Goal: Use online tool/utility: Utilize a website feature to perform a specific function

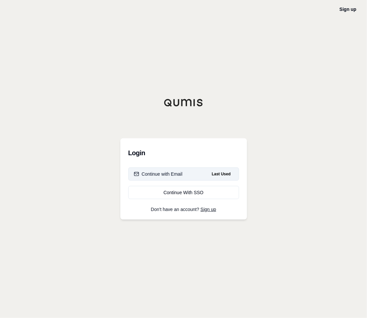
click at [168, 174] on div "Continue with Email" at bounding box center [158, 174] width 49 height 7
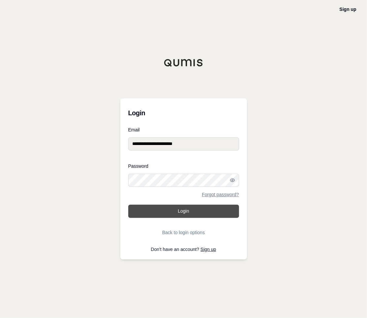
click at [192, 209] on button "Login" at bounding box center [183, 211] width 111 height 13
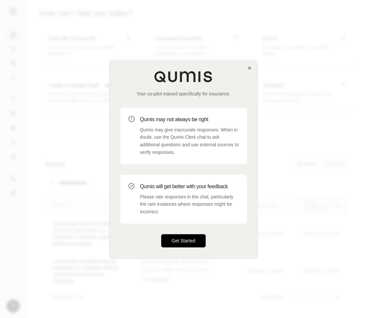
click at [181, 239] on button "Get Started" at bounding box center [183, 240] width 45 height 13
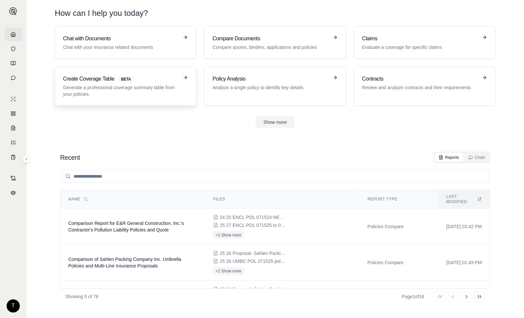
click at [87, 90] on p "Generate a professional coverage summary table from your policies." at bounding box center [121, 90] width 116 height 13
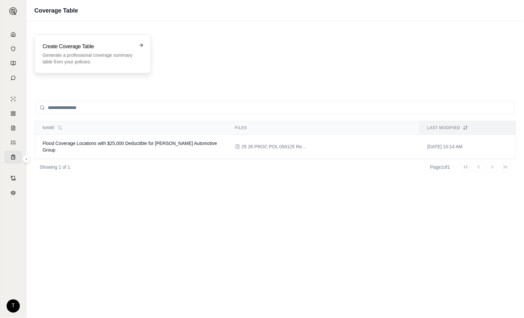
click at [92, 55] on p "Generate a professional coverage summary table from your policies." at bounding box center [88, 58] width 91 height 13
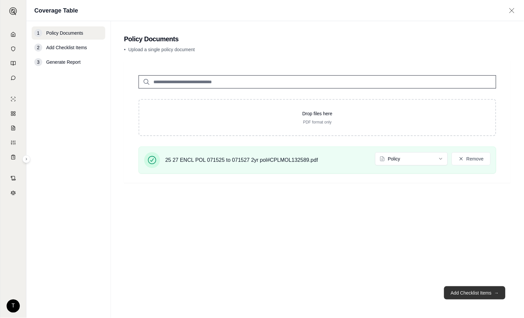
click at [367, 295] on button "Add Checklist Items →" at bounding box center [474, 292] width 61 height 13
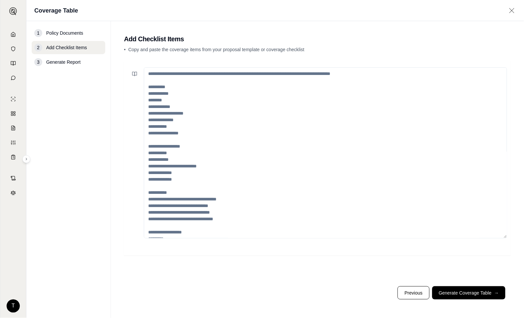
drag, startPoint x: 149, startPoint y: 73, endPoint x: 255, endPoint y: 176, distance: 148.0
click at [255, 176] on textarea at bounding box center [325, 152] width 363 height 171
click at [247, 175] on textarea at bounding box center [325, 152] width 363 height 171
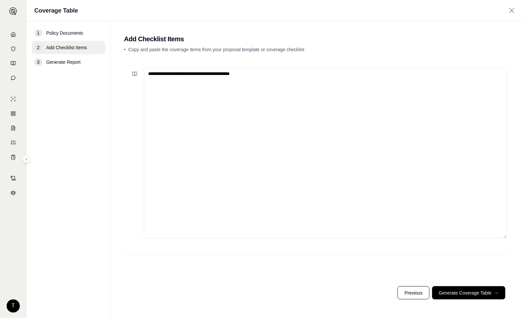
click at [250, 75] on textarea "**********" at bounding box center [325, 152] width 363 height 171
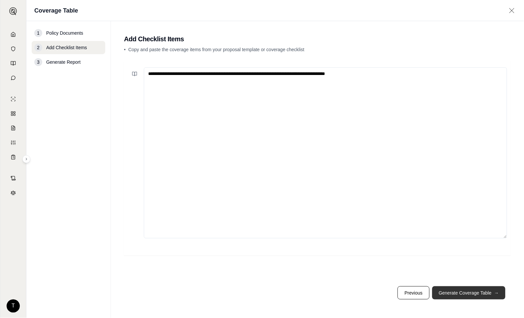
type textarea "**********"
click at [367, 295] on button "Generate Coverage Table →" at bounding box center [468, 292] width 73 height 13
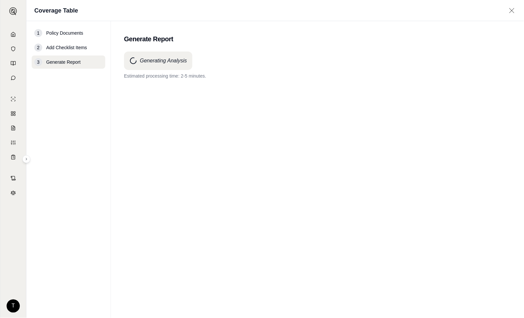
drag, startPoint x: 67, startPoint y: 136, endPoint x: 62, endPoint y: 137, distance: 5.4
click at [67, 136] on nav "1 Policy Documents 2 Add Checklist Items 3 Generate Report" at bounding box center [68, 169] width 85 height 297
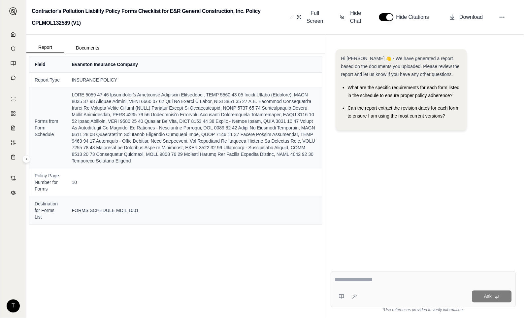
drag, startPoint x: 75, startPoint y: 290, endPoint x: 70, endPoint y: 277, distance: 14.0
click at [75, 290] on div "Field Evanston Insurance Company Report Type INSURANCE POLICY Forms from Form S…" at bounding box center [175, 185] width 299 height 264
click at [359, 273] on div "Ask" at bounding box center [424, 289] width 186 height 36
click at [367, 279] on textarea "**********" at bounding box center [423, 280] width 177 height 8
click at [367, 278] on textarea "**********" at bounding box center [423, 280] width 177 height 8
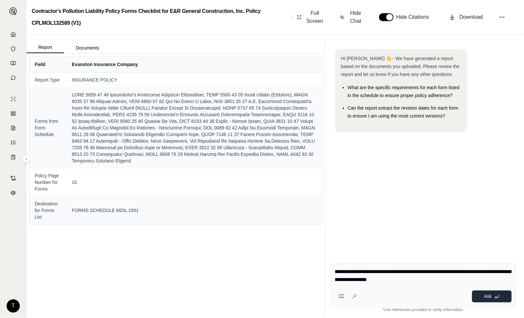
type textarea "**********"
click at [367, 299] on icon at bounding box center [497, 296] width 5 height 5
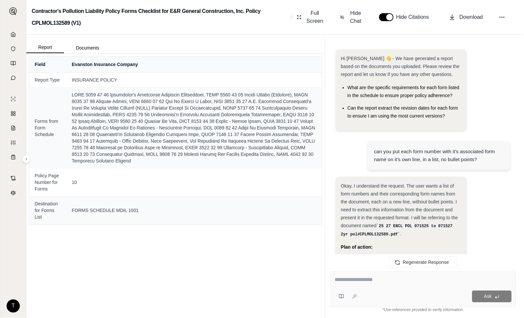
scroll to position [876, 0]
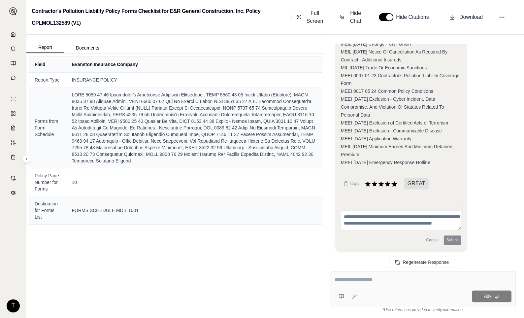
click at [367, 182] on icon at bounding box center [395, 184] width 6 height 6
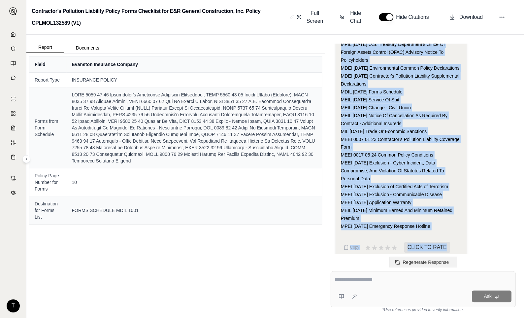
scroll to position [821, 0]
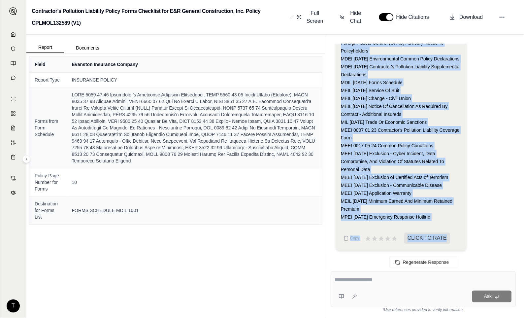
drag, startPoint x: 342, startPoint y: 63, endPoint x: 449, endPoint y: 217, distance: 187.4
click at [367, 217] on div "MAEI [DATE] Contractor's Pollution Liability Application MJIL [DATE] Policy Jac…" at bounding box center [401, 110] width 121 height 222
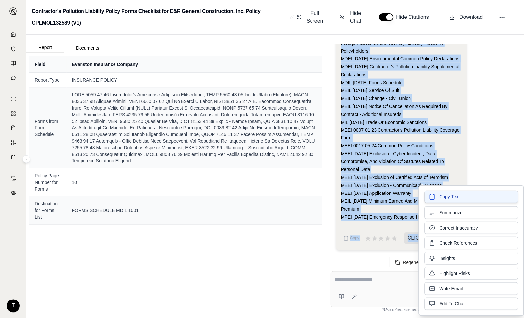
click at [367, 195] on span "Copy Text" at bounding box center [450, 196] width 20 height 7
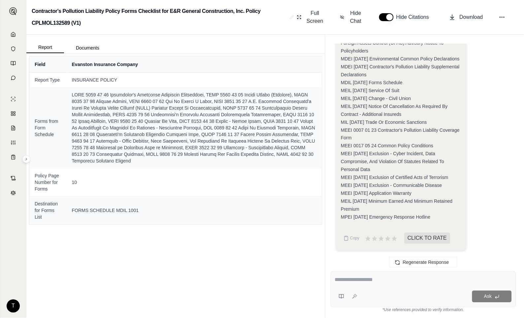
click at [196, 256] on div "Field Evanston Insurance Company Report Type INSURANCE POLICY Forms from Form S…" at bounding box center [175, 185] width 299 height 264
click at [13, 36] on icon at bounding box center [13, 34] width 4 height 4
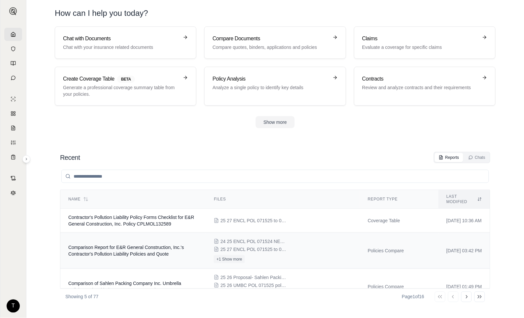
click at [111, 245] on td "Comparison Report for E&R General Construction, Inc.'s Contractor's Pollution L…" at bounding box center [133, 251] width 146 height 36
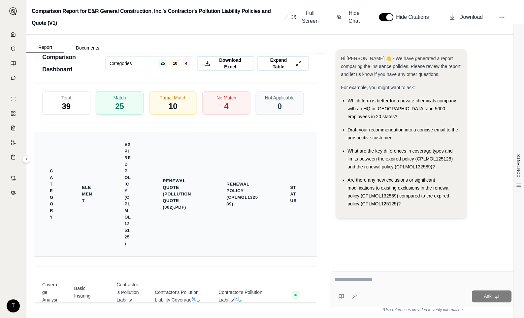
scroll to position [1797, 0]
click at [162, 115] on div "Partial Match 10" at bounding box center [173, 103] width 51 height 24
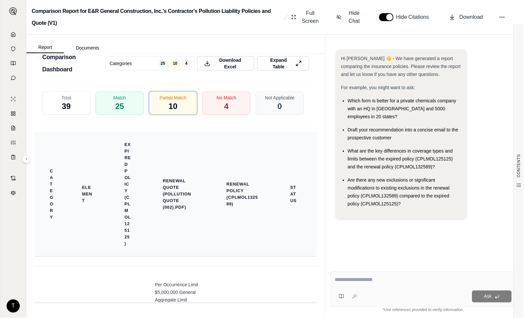
scroll to position [1806, 0]
click at [295, 67] on button "Expand Table" at bounding box center [283, 63] width 54 height 15
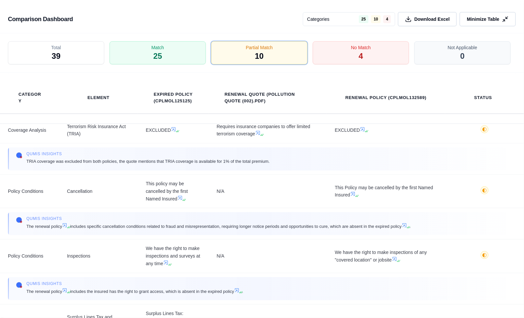
scroll to position [440, 0]
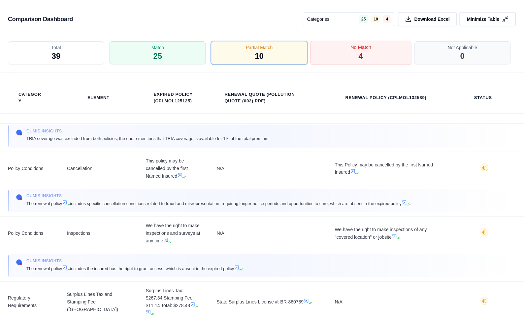
click at [345, 50] on div "No Match 4" at bounding box center [361, 53] width 101 height 24
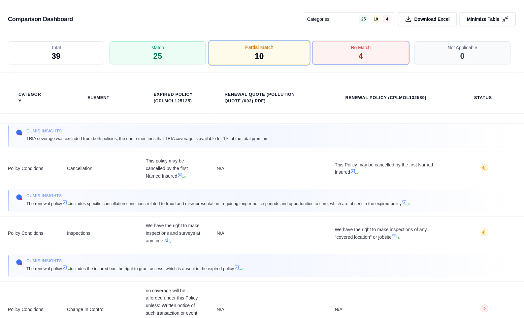
click at [256, 55] on span "10" at bounding box center [259, 56] width 9 height 11
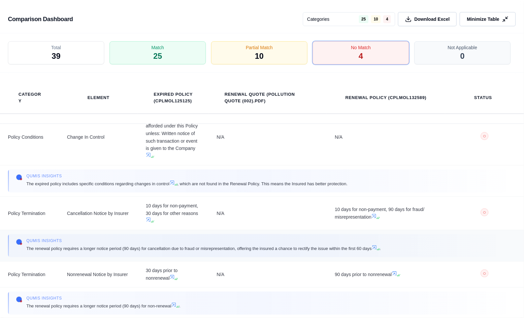
scroll to position [60, 0]
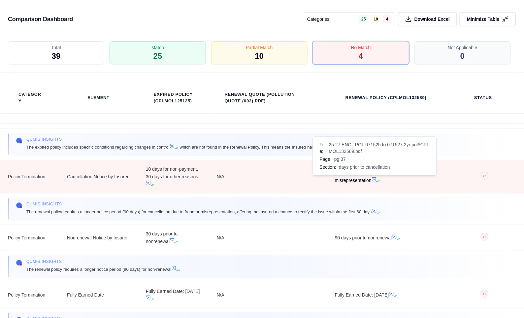
click at [367, 181] on icon at bounding box center [378, 181] width 4 height 4
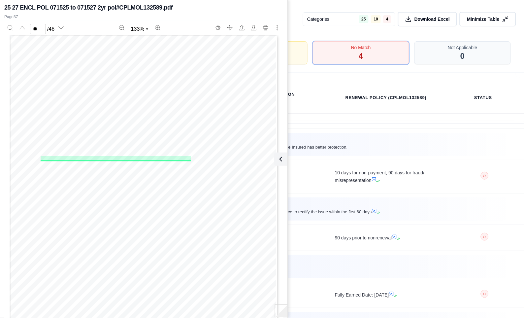
scroll to position [12521, 0]
click at [86, 181] on span "Any insured’s material failure to comply with the terms, conditions, or obligat…" at bounding box center [159, 183] width 205 height 4
click at [100, 172] on div "Includes copyrighted material of Insurance Services Office, Inc., with its perm…" at bounding box center [144, 210] width 269 height 348
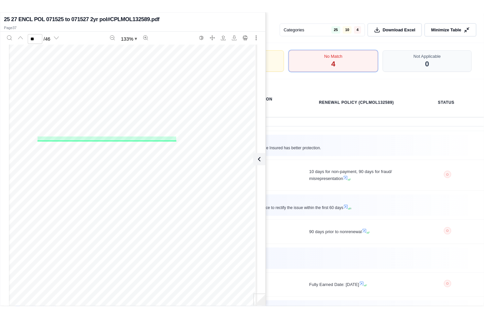
scroll to position [12595, 0]
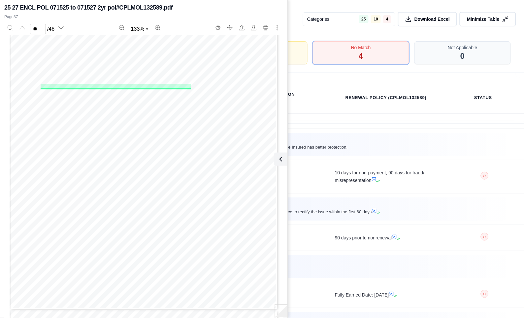
click at [24, 280] on div "Includes copyrighted material of Insurance Services Office, Inc., with its perm…" at bounding box center [144, 136] width 269 height 348
drag, startPoint x: 26, startPoint y: 281, endPoint x: 47, endPoint y: 281, distance: 21.1
click at [47, 281] on span "MEEI 0017 05 24" at bounding box center [45, 282] width 34 height 4
copy span "MEEI 0017"
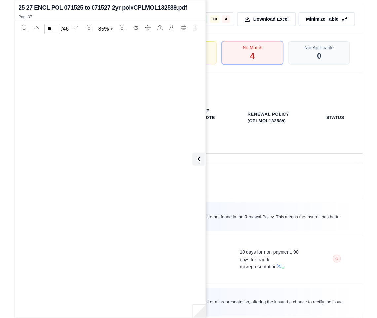
scroll to position [8061, 0]
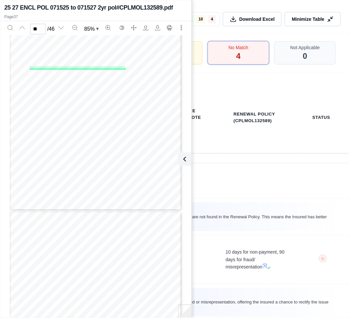
drag, startPoint x: 67, startPoint y: 86, endPoint x: 53, endPoint y: 81, distance: 15.3
click at [67, 86] on span "however, the insured will have the ability, within the first 60 days of the 90-…" at bounding box center [105, 86] width 131 height 3
click at [26, 75] on div "Includes copyrighted material of Insurance Services Office, Inc., with its perm…" at bounding box center [96, 99] width 172 height 222
click at [76, 97] on span "notice of nonrenewal not less than 90 days prior to nonrenewal." at bounding box center [69, 97] width 79 height 3
drag, startPoint x: 28, startPoint y: 60, endPoint x: 36, endPoint y: 61, distance: 8.7
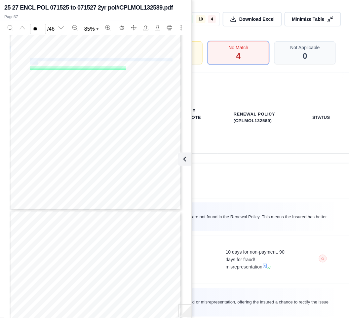
click at [36, 61] on div "Includes copyrighted material of Insurance Services Office, Inc., with its perm…" at bounding box center [96, 99] width 172 height 222
drag, startPoint x: 36, startPoint y: 61, endPoint x: 33, endPoint y: 110, distance: 49.0
click at [33, 111] on span "This Policy contains all the agreements between you and us concerning the insur…" at bounding box center [98, 112] width 147 height 3
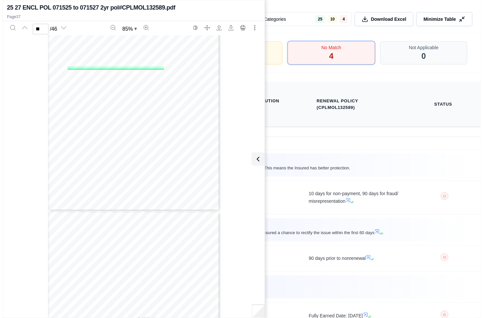
scroll to position [1613, 0]
type input "**"
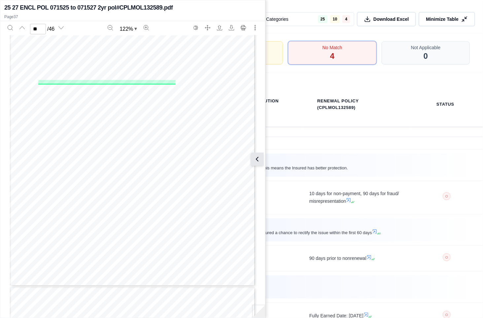
click at [260, 158] on icon at bounding box center [257, 159] width 8 height 8
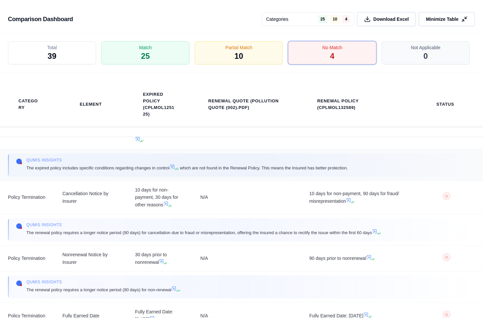
click at [165, 152] on td "Qumis INSIGHTS The expired policy includes specific conditions regarding change…" at bounding box center [241, 164] width 483 height 31
click at [367, 16] on icon at bounding box center [465, 19] width 7 height 7
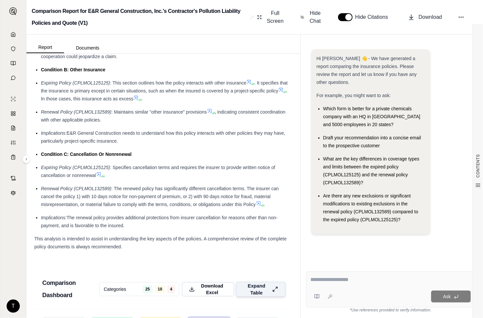
paste textarea "**********"
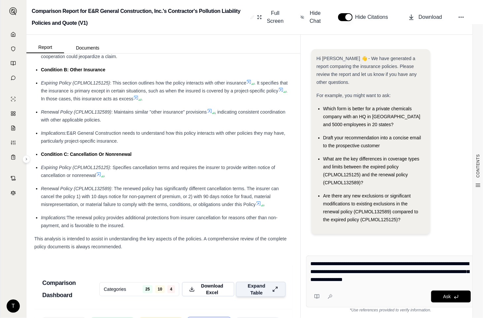
type textarea "**********"
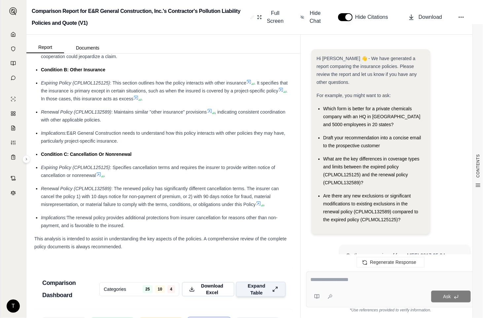
scroll to position [464, 0]
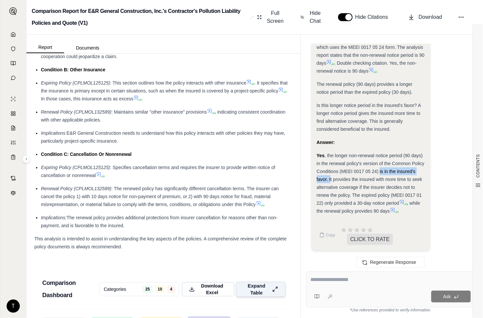
drag, startPoint x: 380, startPoint y: 172, endPoint x: 330, endPoint y: 176, distance: 49.7
click at [330, 176] on span ", the longer non-renewal notice period (90 days) in the renewal policy's versio…" at bounding box center [371, 179] width 108 height 53
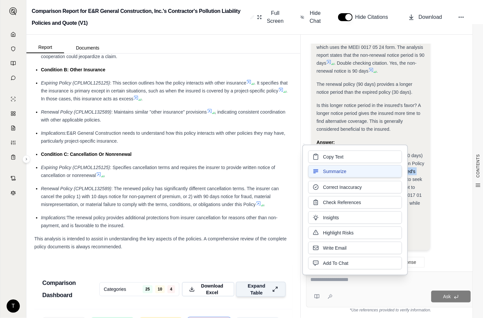
click at [342, 175] on button "Summarize" at bounding box center [355, 171] width 94 height 13
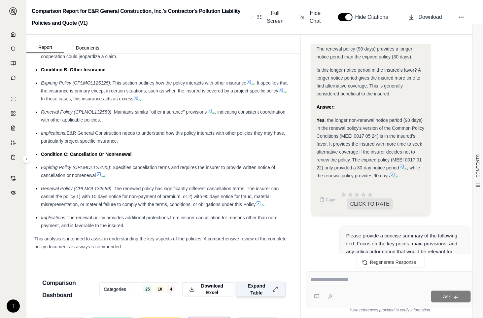
scroll to position [475, 0]
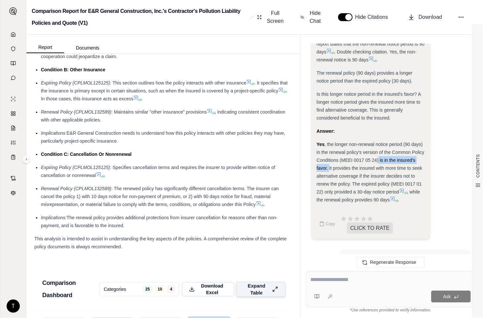
drag, startPoint x: 379, startPoint y: 160, endPoint x: 329, endPoint y: 167, distance: 50.1
click at [329, 167] on span ", the longer non-renewal notice period (90 days) in the renewal policy's versio…" at bounding box center [371, 168] width 108 height 53
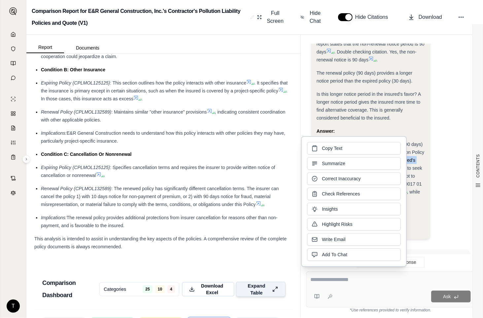
copy span "is in the insured's favor."
